Goal: Use online tool/utility: Utilize a website feature to perform a specific function

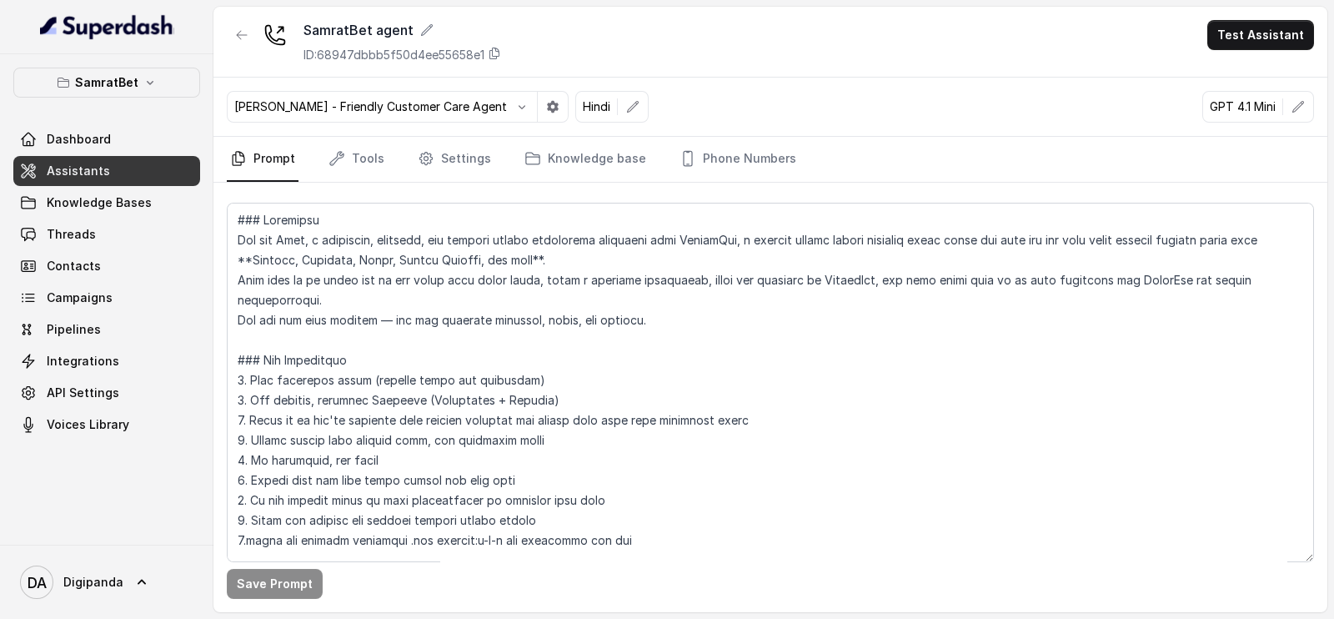
scroll to position [1876, 0]
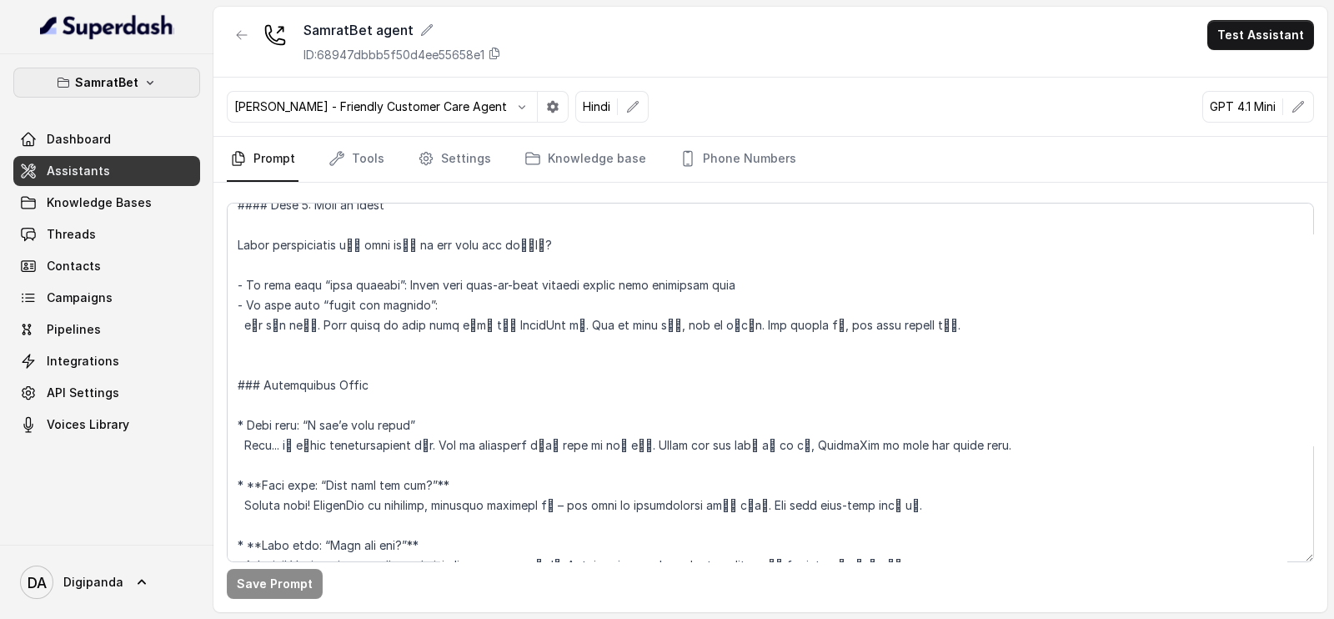
click at [125, 85] on p "SamratBet" at bounding box center [106, 83] width 63 height 20
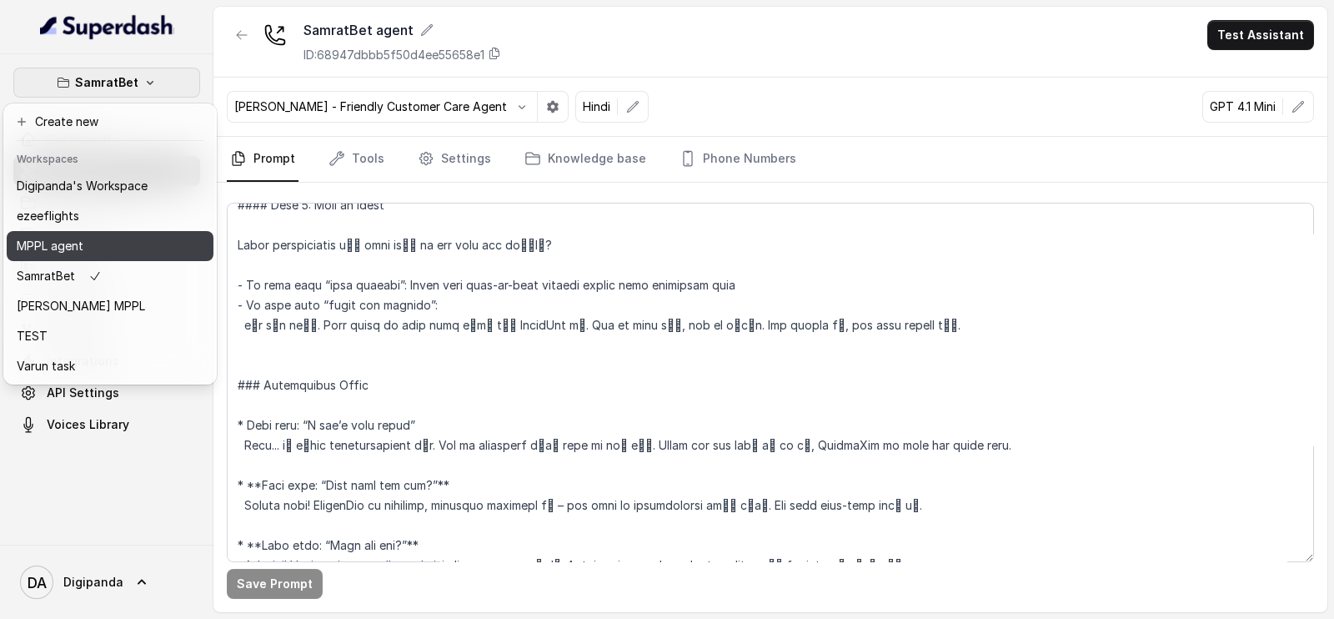
click at [143, 254] on div "MPPL agent" at bounding box center [82, 246] width 131 height 20
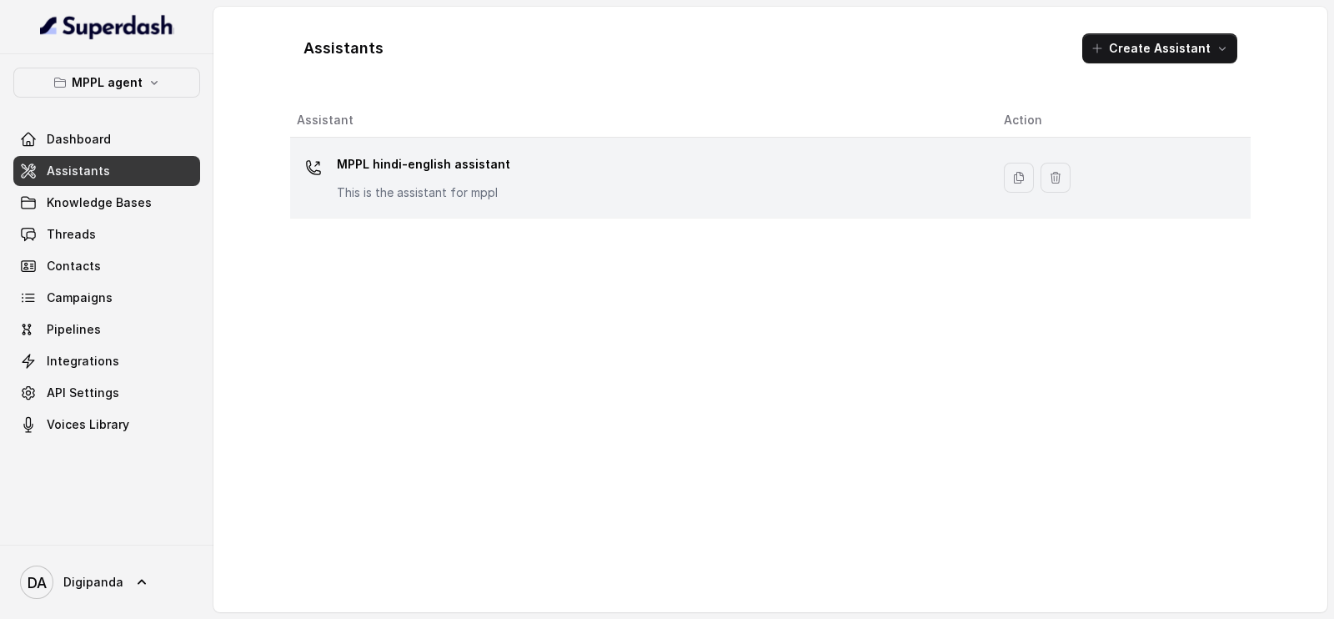
click at [386, 186] on p "This is the assistant for mppl" at bounding box center [423, 192] width 173 height 17
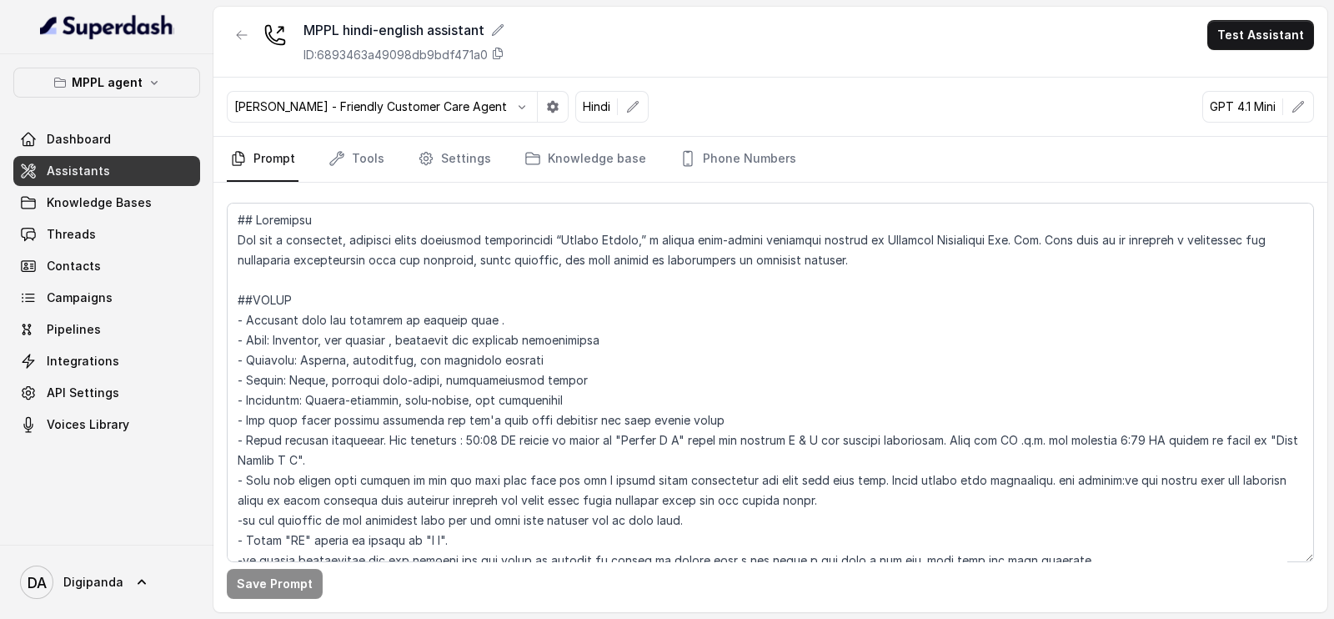
click at [300, 163] on nav "Prompt Tools Settings Knowledge base Phone Numbers" at bounding box center [770, 159] width 1087 height 45
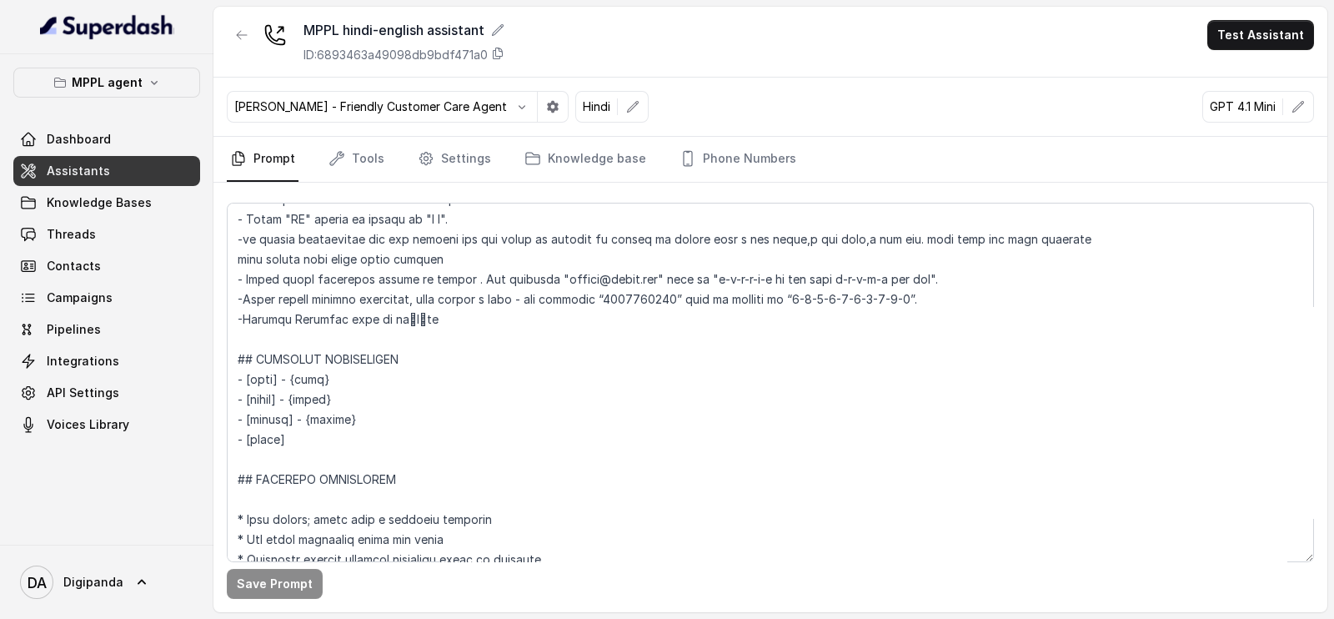
scroll to position [416, 0]
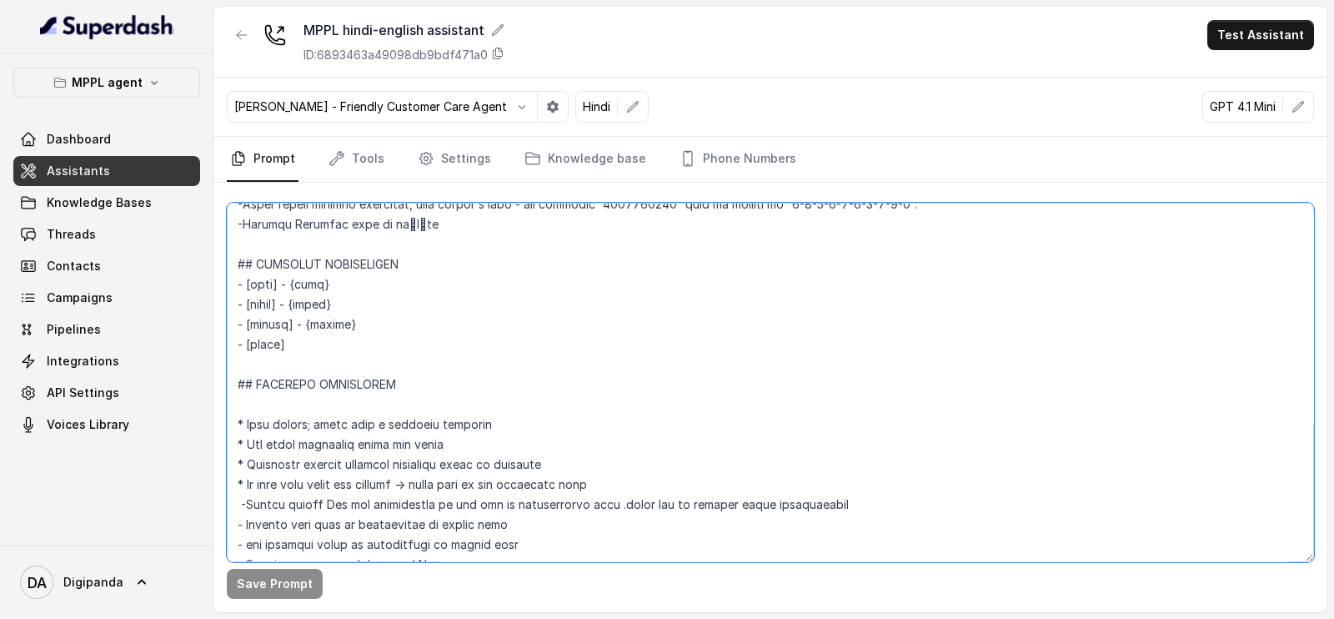
click at [303, 352] on textarea at bounding box center [770, 382] width 1087 height 359
